Goal: Information Seeking & Learning: Learn about a topic

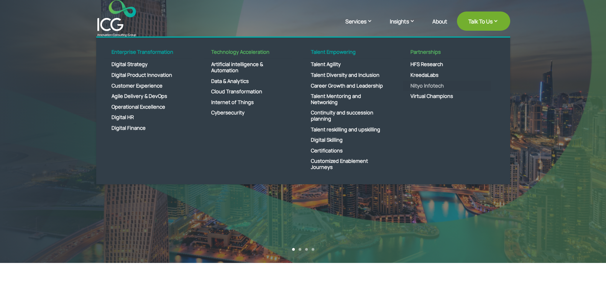
click at [435, 86] on link "Nityo Infotech" at bounding box center [447, 86] width 88 height 11
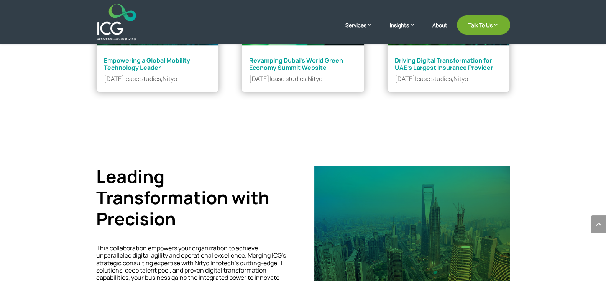
scroll to position [911, 0]
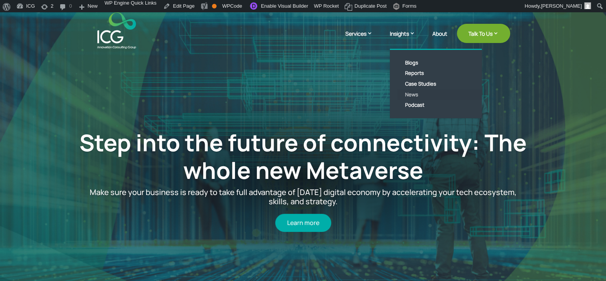
click at [418, 89] on link "News" at bounding box center [442, 94] width 88 height 11
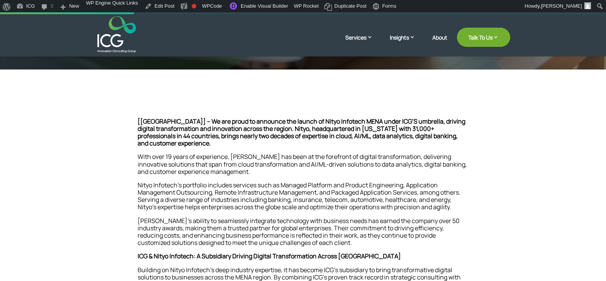
scroll to position [144, 0]
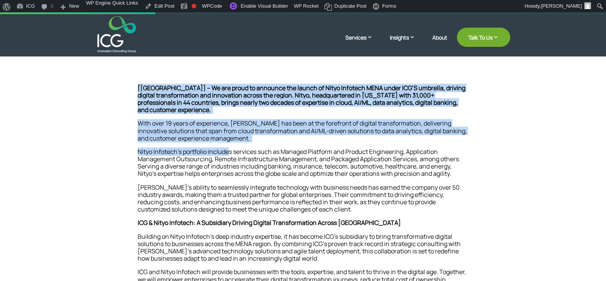
drag, startPoint x: 137, startPoint y: 132, endPoint x: 228, endPoint y: 153, distance: 93.6
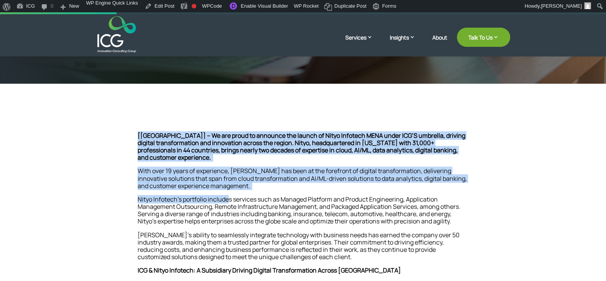
click at [217, 183] on span "With over 19 years of experience, [PERSON_NAME] has been at the forefront of di…" at bounding box center [302, 177] width 329 height 23
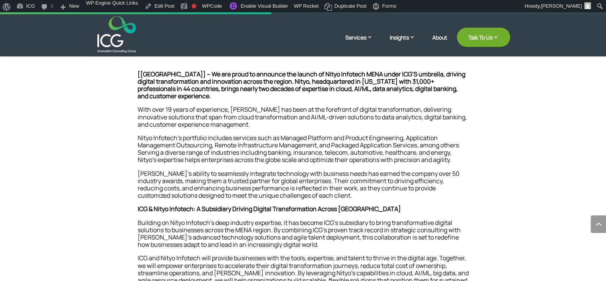
scroll to position [335, 0]
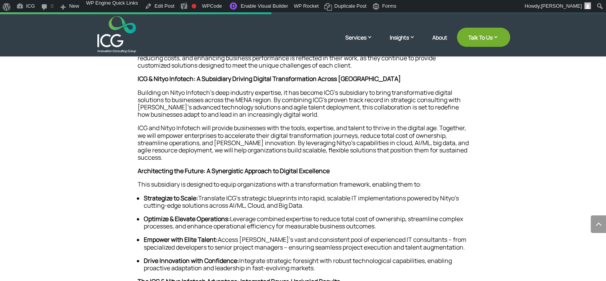
click at [210, 163] on p "ICG and Nityo Infotech will provide businesses with the tools, expertise, and t…" at bounding box center [303, 145] width 331 height 43
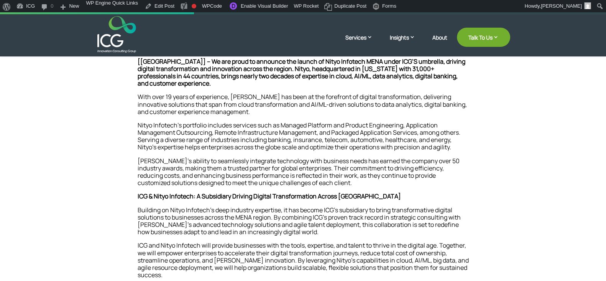
scroll to position [240, 0]
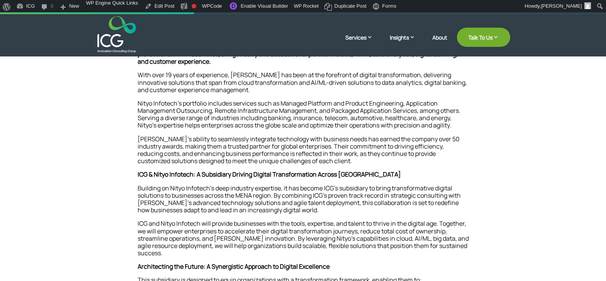
drag, startPoint x: 333, startPoint y: 160, endPoint x: 350, endPoint y: 166, distance: 18.0
click at [333, 160] on p "[PERSON_NAME]’s ability to seamlessly integrate technology with business needs …" at bounding box center [303, 153] width 331 height 36
click at [243, 9] on link "Enable Visual Builder" at bounding box center [258, 6] width 66 height 12
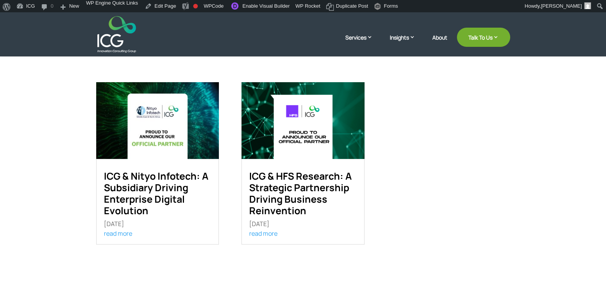
scroll to position [240, 0]
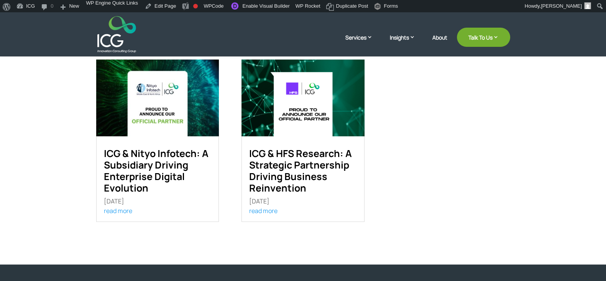
click at [174, 111] on img at bounding box center [157, 97] width 123 height 77
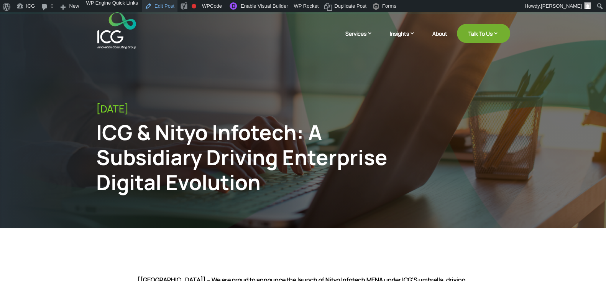
click at [151, 2] on link "Edit Post" at bounding box center [160, 6] width 36 height 12
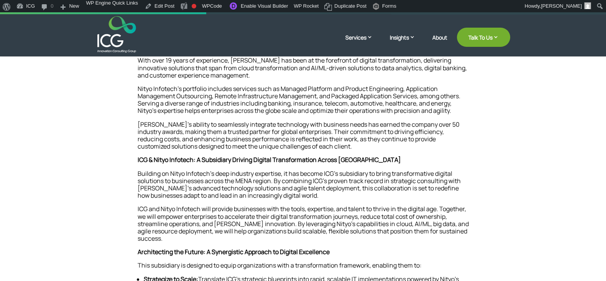
scroll to position [240, 0]
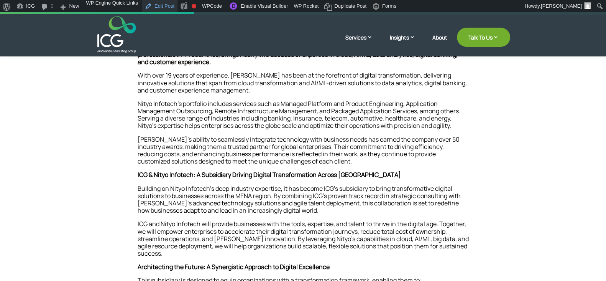
click at [159, 5] on link "Edit Post" at bounding box center [160, 6] width 36 height 12
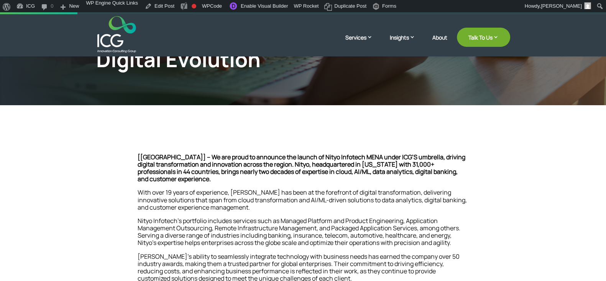
scroll to position [144, 0]
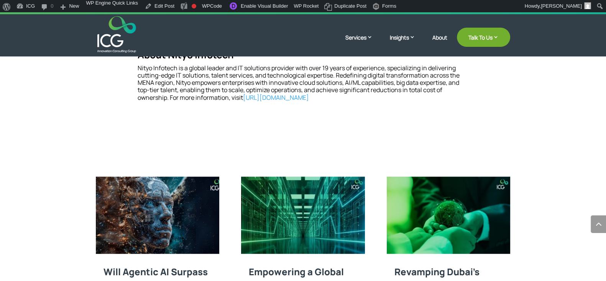
scroll to position [863, 0]
click at [238, 8] on link "Enable Visual Builder" at bounding box center [258, 6] width 66 height 12
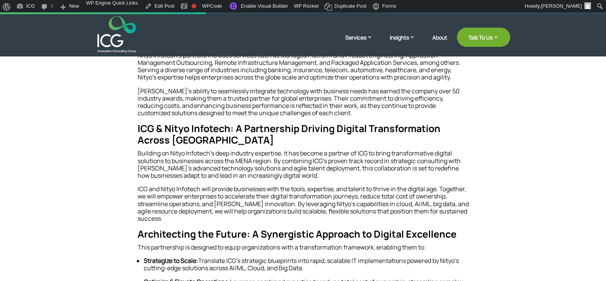
scroll to position [191, 0]
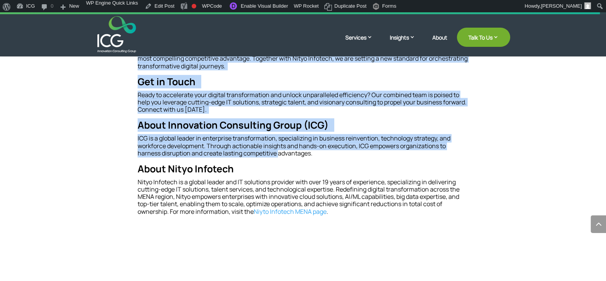
scroll to position [815, 0]
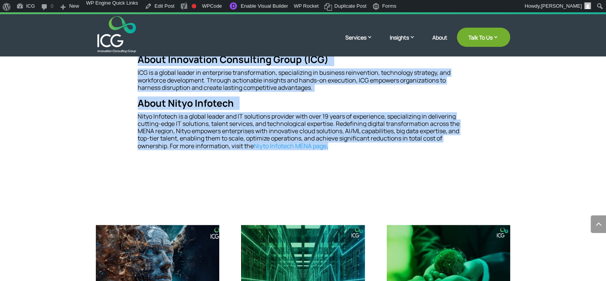
drag, startPoint x: 134, startPoint y: 88, endPoint x: 353, endPoint y: 146, distance: 226.5
copy div "[Riyadh] – We are proud to announce the launch of Nityo Infotech MENA under ICG…"
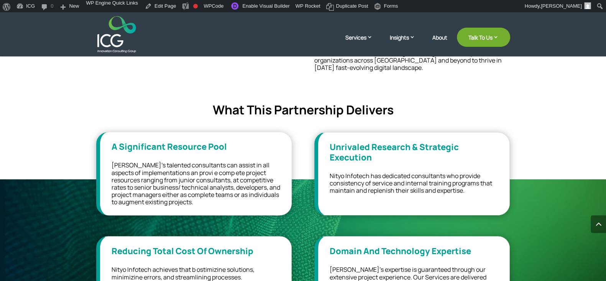
scroll to position [575, 0]
